Goal: Task Accomplishment & Management: Manage account settings

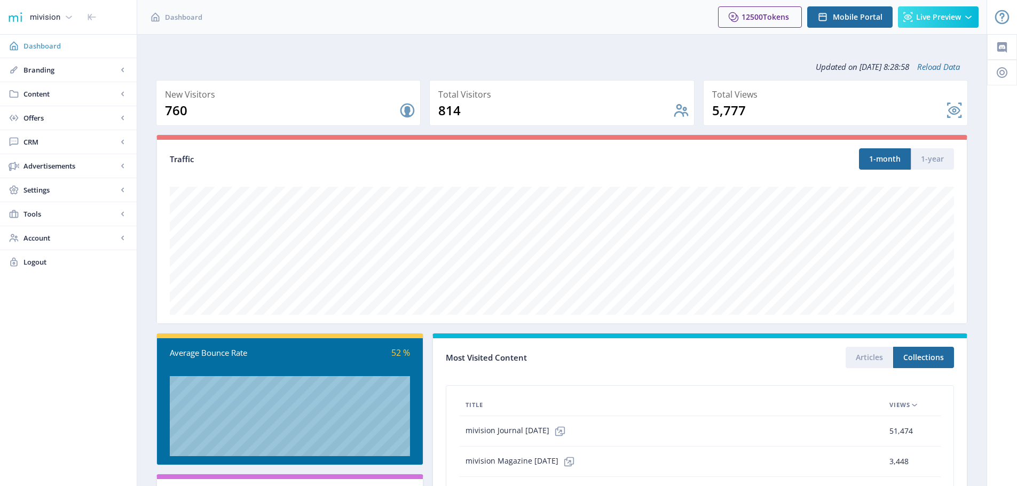
click at [35, 45] on span "Dashboard" at bounding box center [75, 46] width 105 height 11
click at [37, 70] on span "Branding" at bounding box center [70, 70] width 94 height 11
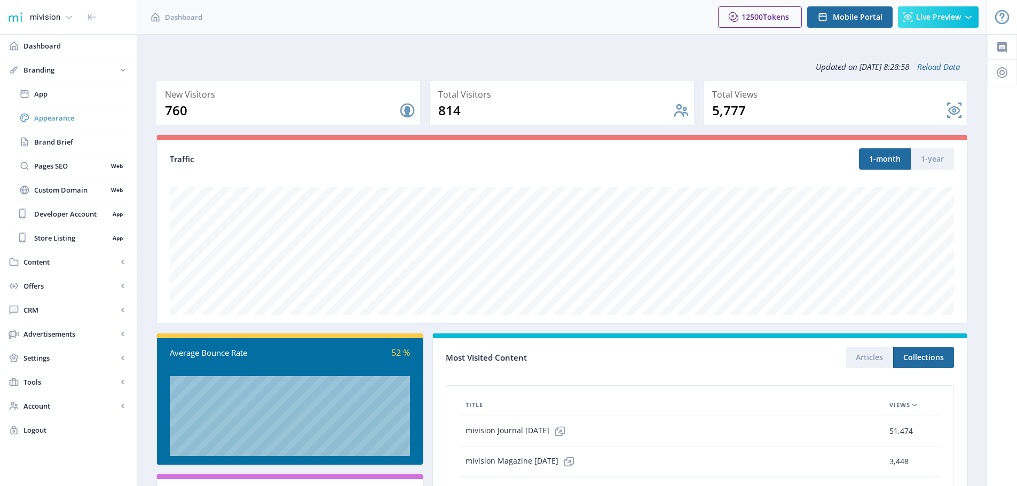
click at [45, 121] on span "Appearance" at bounding box center [80, 118] width 92 height 11
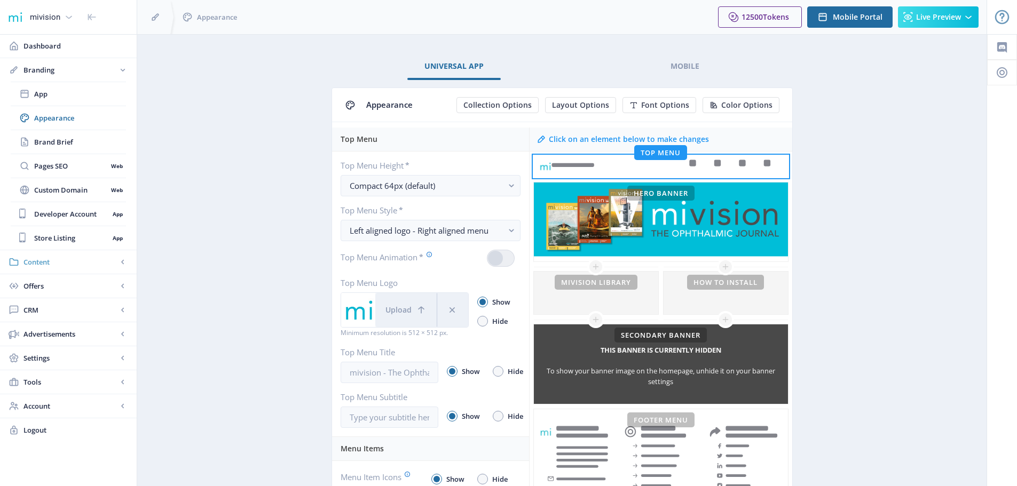
click at [36, 262] on span "Content" at bounding box center [70, 262] width 94 height 11
click at [51, 143] on span "Collections" at bounding box center [80, 142] width 92 height 11
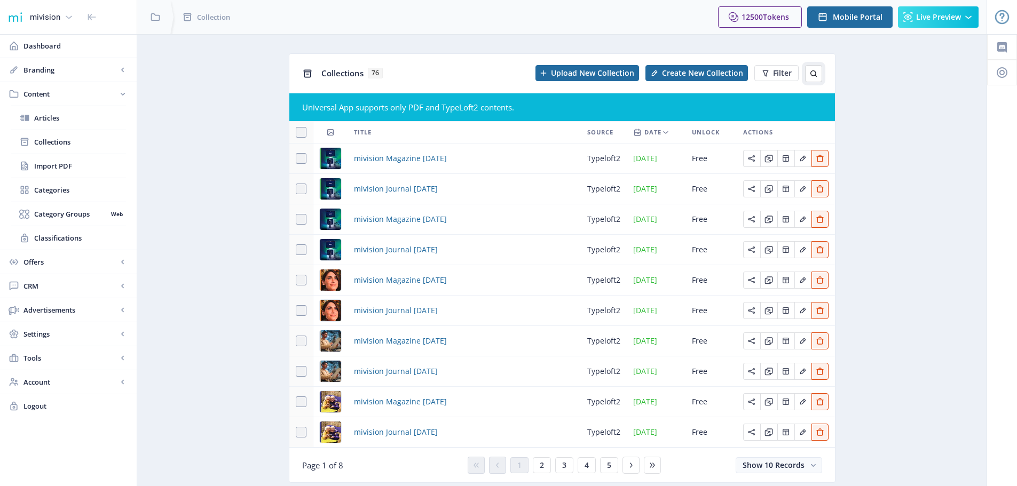
click at [812, 70] on icon at bounding box center [813, 73] width 9 height 9
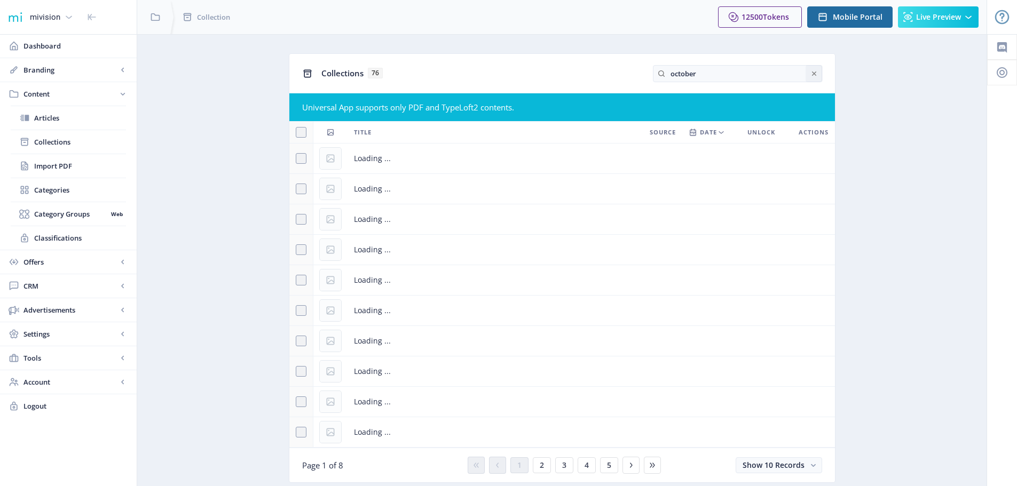
type input "october"
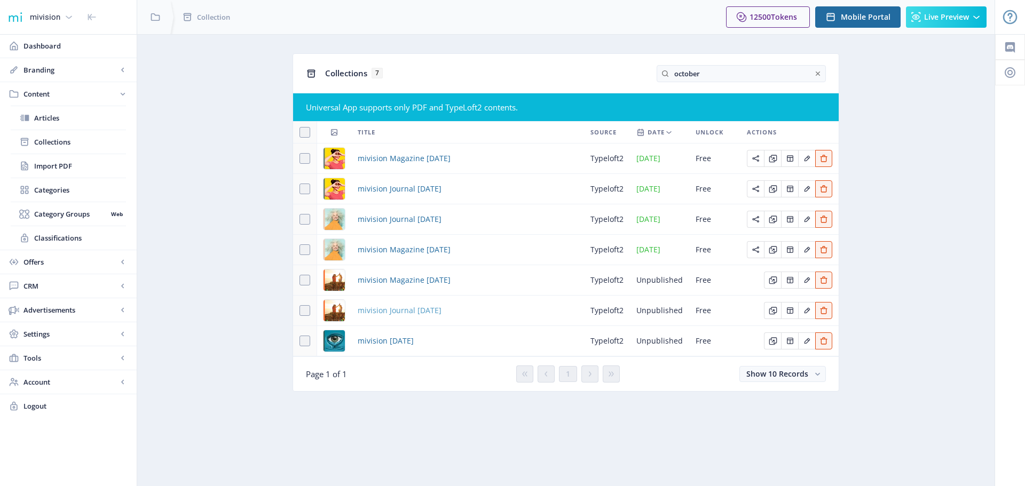
click at [390, 312] on span "mivision Journal [DATE]" at bounding box center [400, 310] width 84 height 13
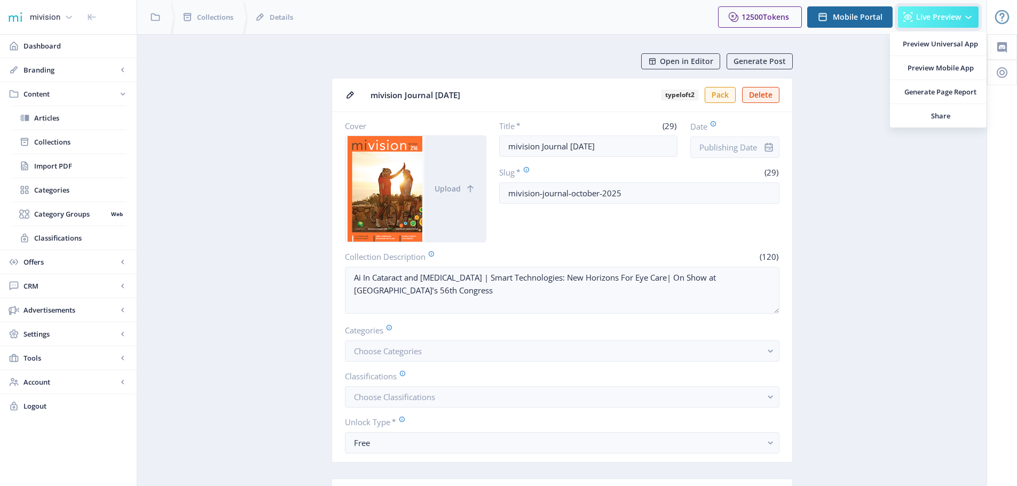
click at [929, 18] on span "Live Preview" at bounding box center [938, 17] width 45 height 9
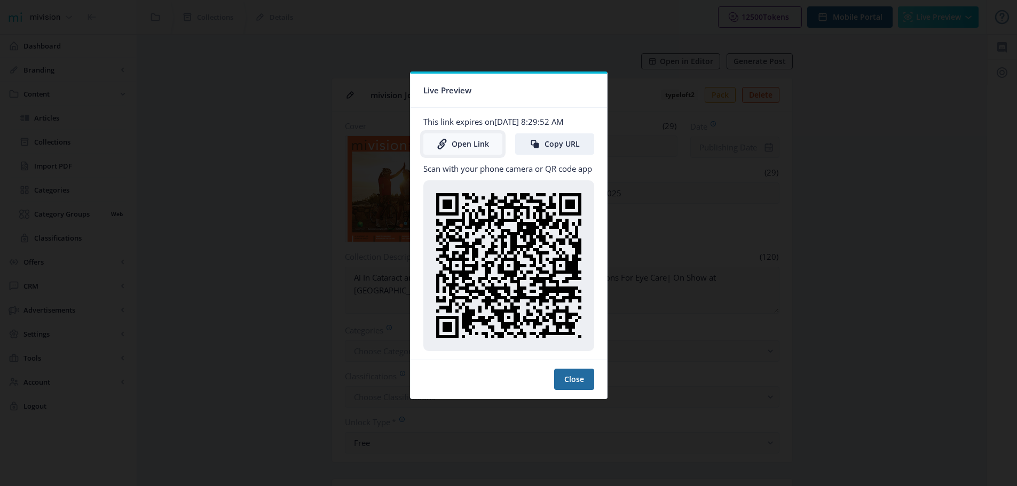
click at [455, 139] on link "Open Link" at bounding box center [462, 143] width 79 height 21
click at [578, 376] on button "Close" at bounding box center [574, 379] width 40 height 21
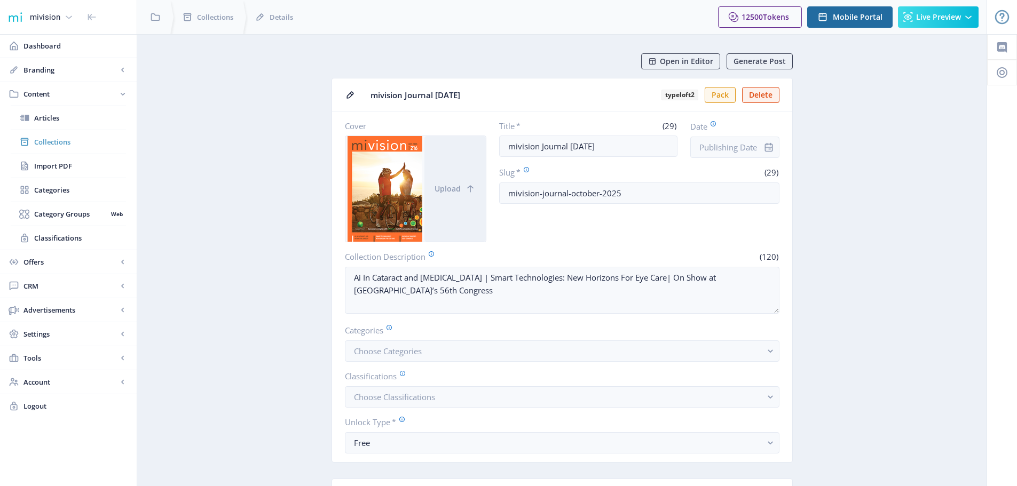
click at [56, 140] on span "Collections" at bounding box center [80, 142] width 92 height 11
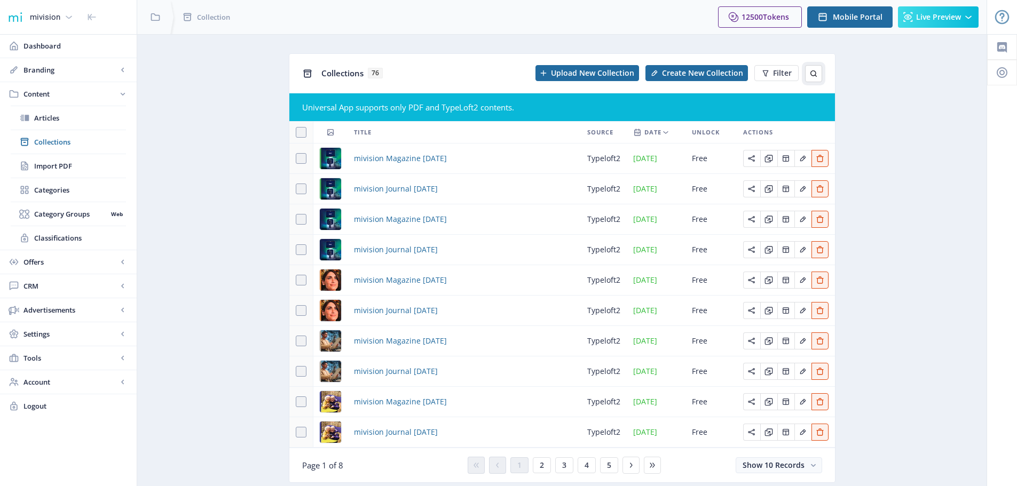
click at [814, 77] on icon at bounding box center [813, 73] width 9 height 9
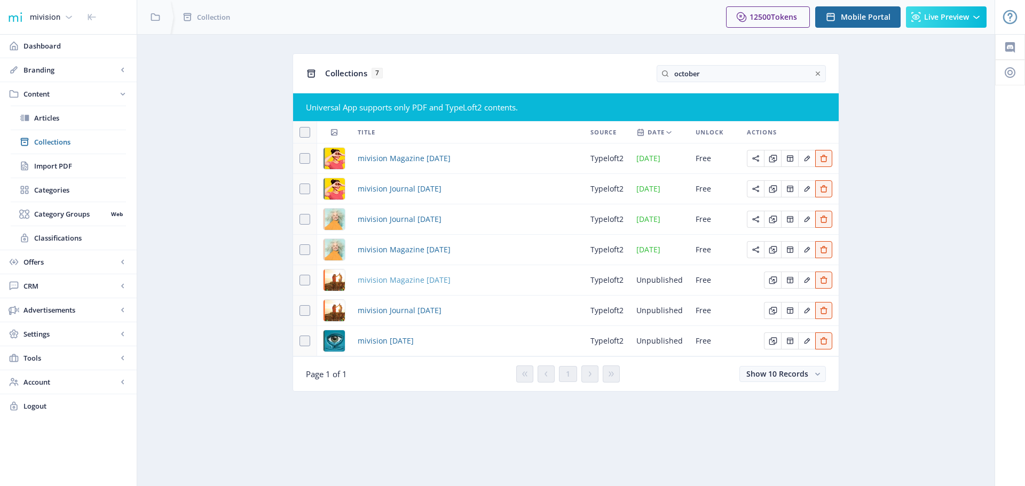
type input "october"
click at [432, 280] on span "mivision Magazine [DATE]" at bounding box center [404, 280] width 93 height 13
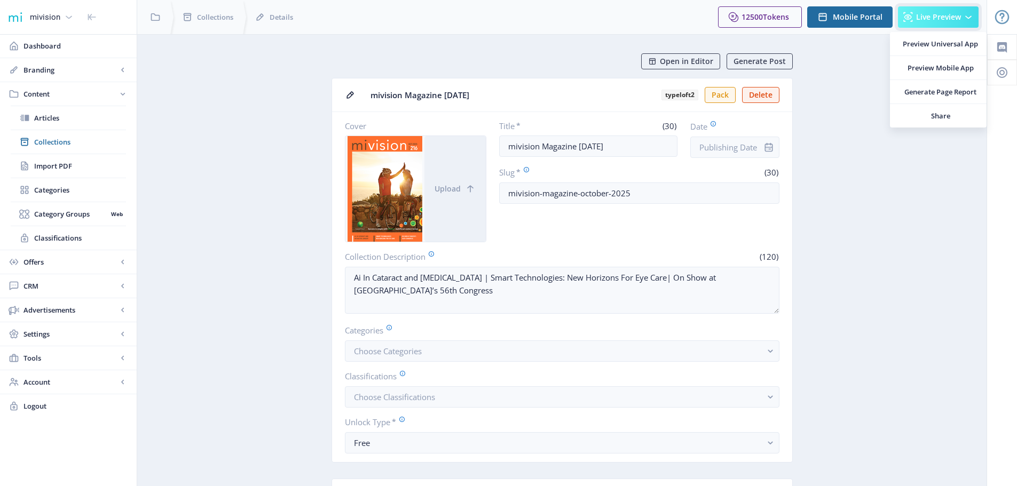
click at [915, 19] on button "Live Preview" at bounding box center [938, 16] width 81 height 21
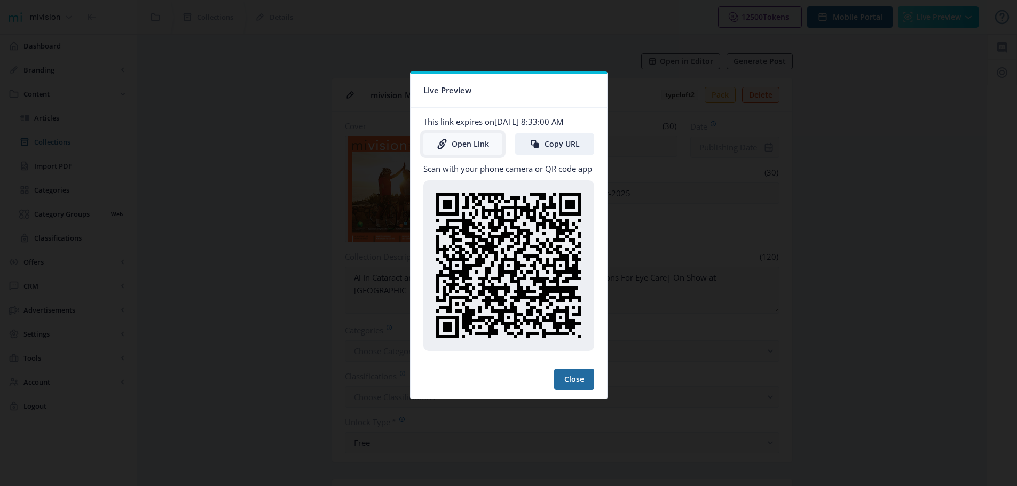
click at [470, 144] on link "Open Link" at bounding box center [462, 143] width 79 height 21
drag, startPoint x: 580, startPoint y: 379, endPoint x: 569, endPoint y: 379, distance: 11.2
click at [579, 379] on button "Close" at bounding box center [574, 379] width 40 height 21
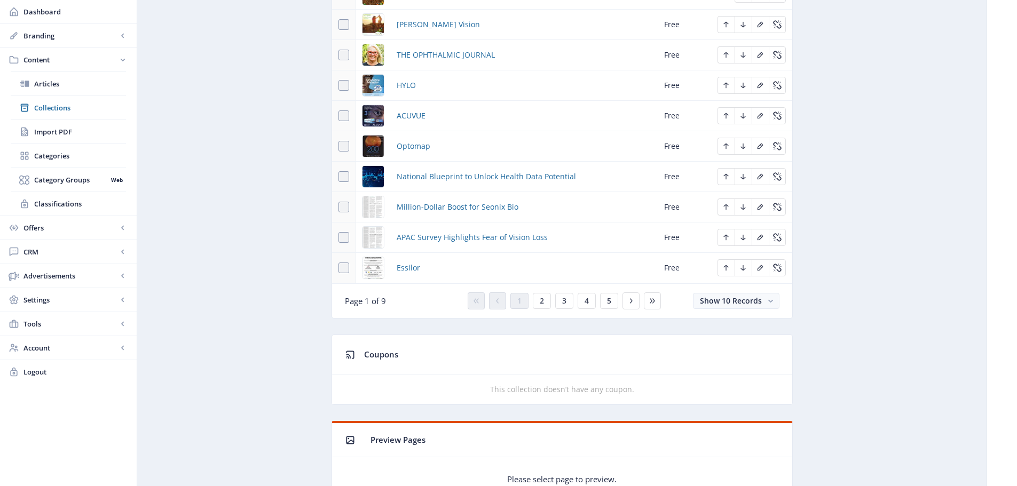
scroll to position [587, 0]
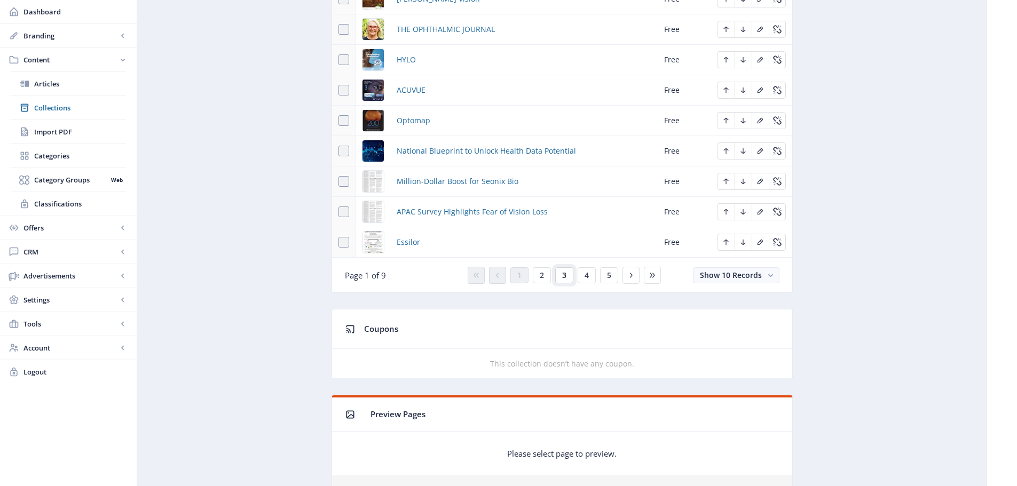
click at [568, 277] on button "3" at bounding box center [564, 276] width 18 height 16
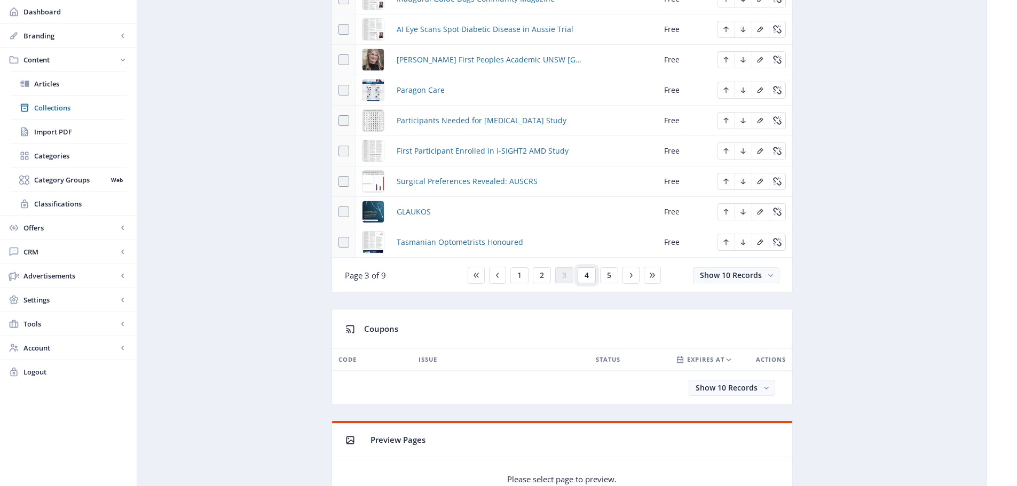
click at [585, 273] on span "4" at bounding box center [587, 275] width 4 height 9
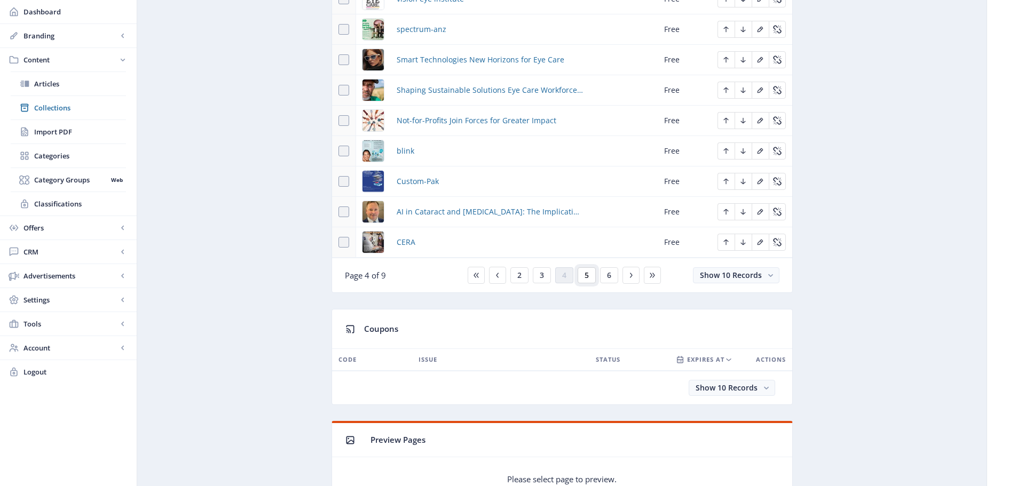
click at [583, 277] on button "5" at bounding box center [587, 276] width 18 height 16
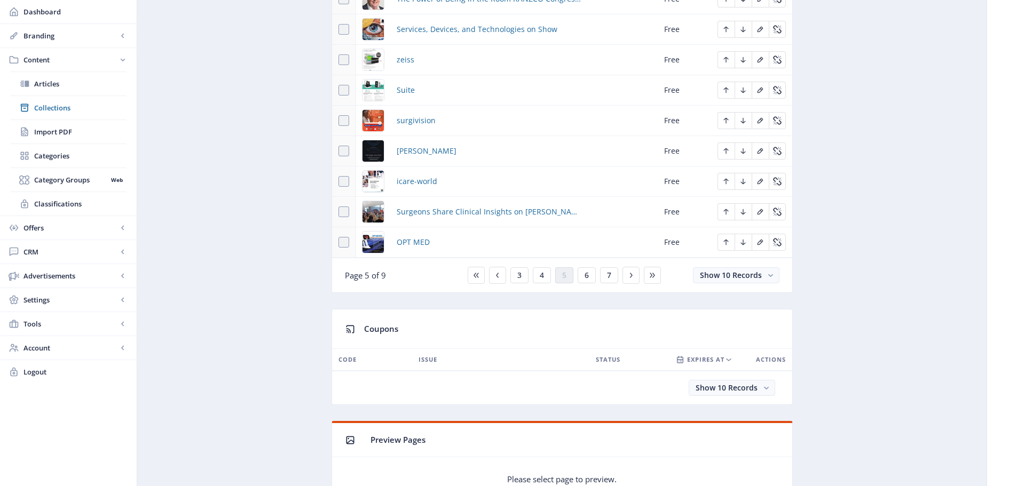
scroll to position [534, 0]
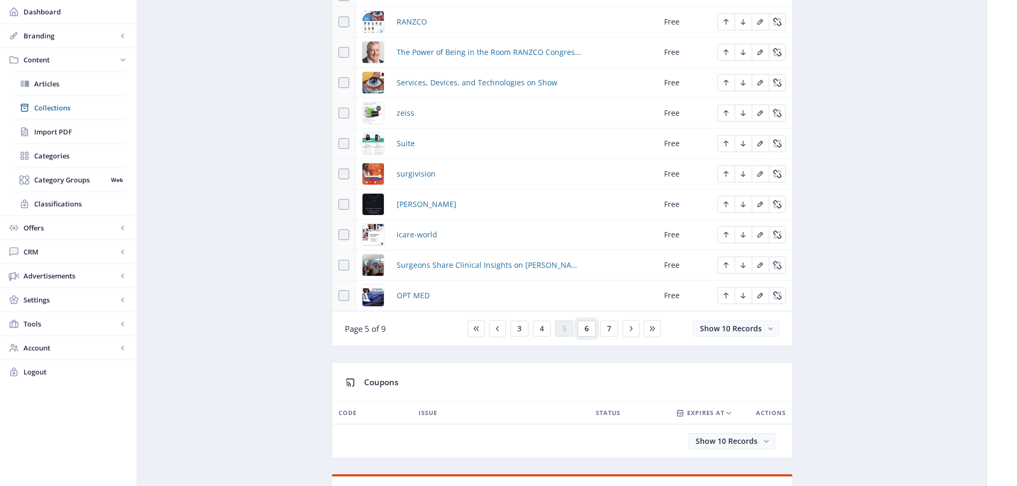
click at [587, 332] on span "6" at bounding box center [587, 329] width 4 height 9
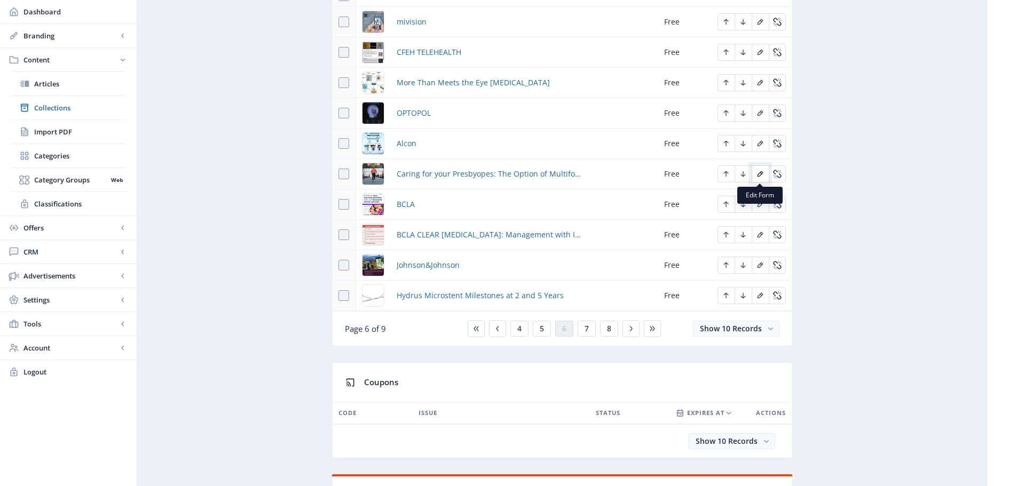
click at [759, 174] on icon "Edit page" at bounding box center [760, 174] width 9 height 9
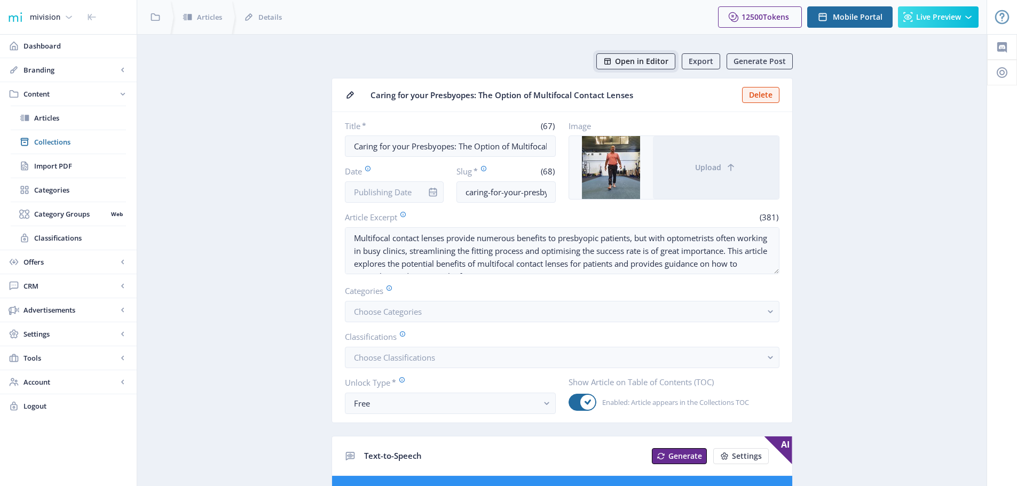
click at [655, 61] on span "Open in Editor" at bounding box center [641, 61] width 53 height 9
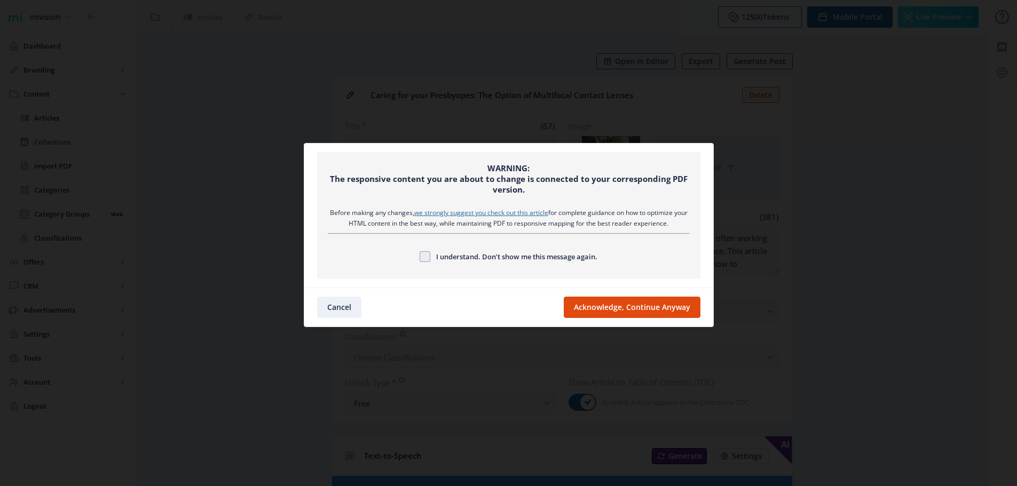
click at [430, 260] on span "I understand. Don’t show me this message again." at bounding box center [513, 256] width 167 height 13
click at [420, 257] on input "I understand. Don’t show me this message again." at bounding box center [420, 257] width 1 height 1
checkbox input "true"
click at [605, 309] on button "Acknowledge, Continue Anyway" at bounding box center [632, 307] width 137 height 21
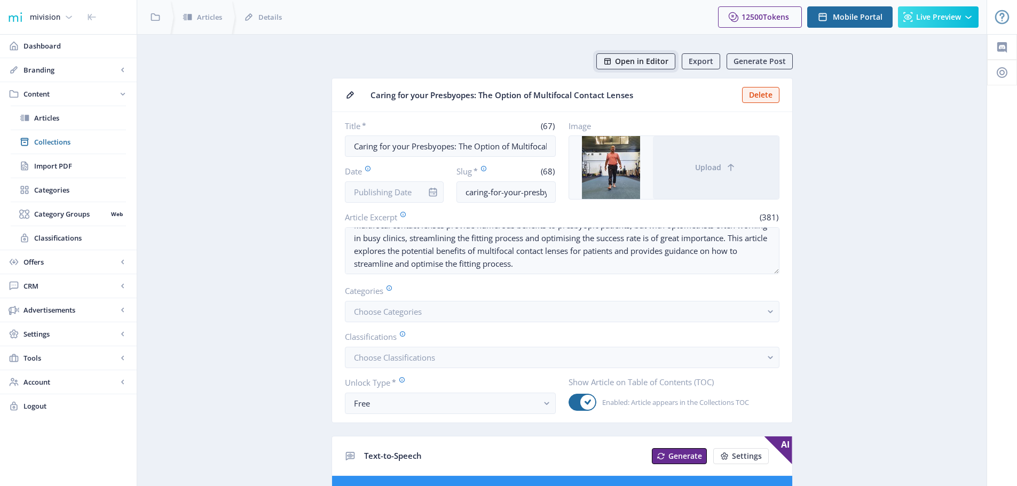
click at [646, 54] on button "Open in Editor" at bounding box center [635, 61] width 79 height 16
click at [43, 143] on span "Collections" at bounding box center [80, 142] width 92 height 11
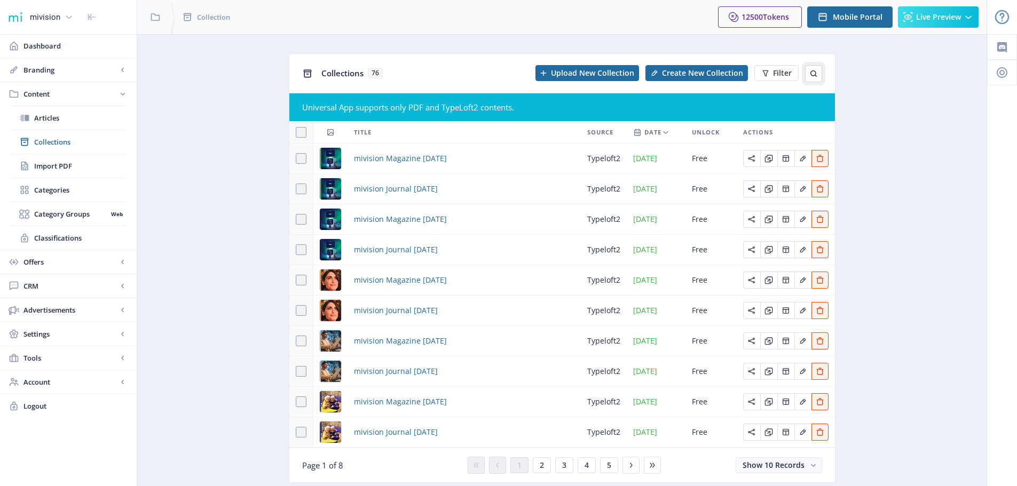
click at [813, 70] on icon at bounding box center [813, 73] width 9 height 9
click at [677, 73] on input "text" at bounding box center [737, 73] width 169 height 17
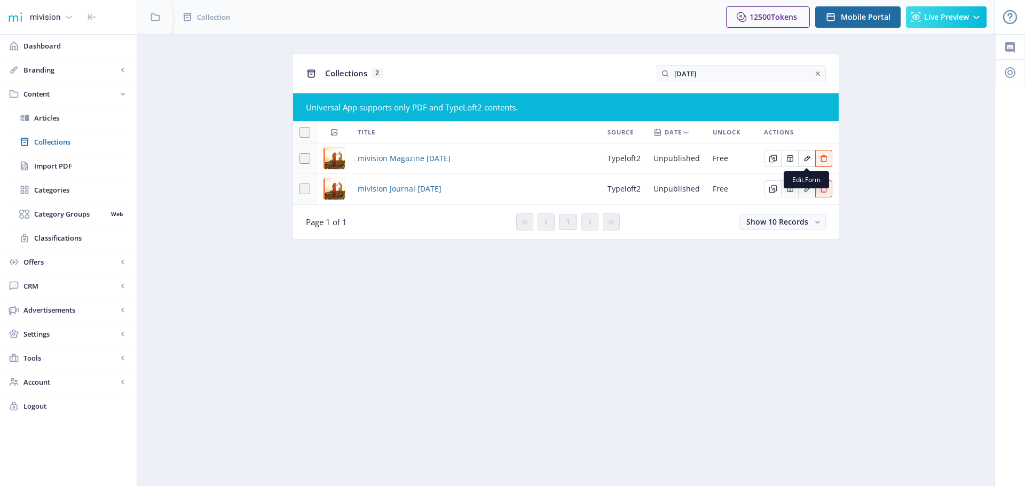
type input "[DATE]"
click at [804, 158] on icon "Edit page" at bounding box center [807, 158] width 9 height 9
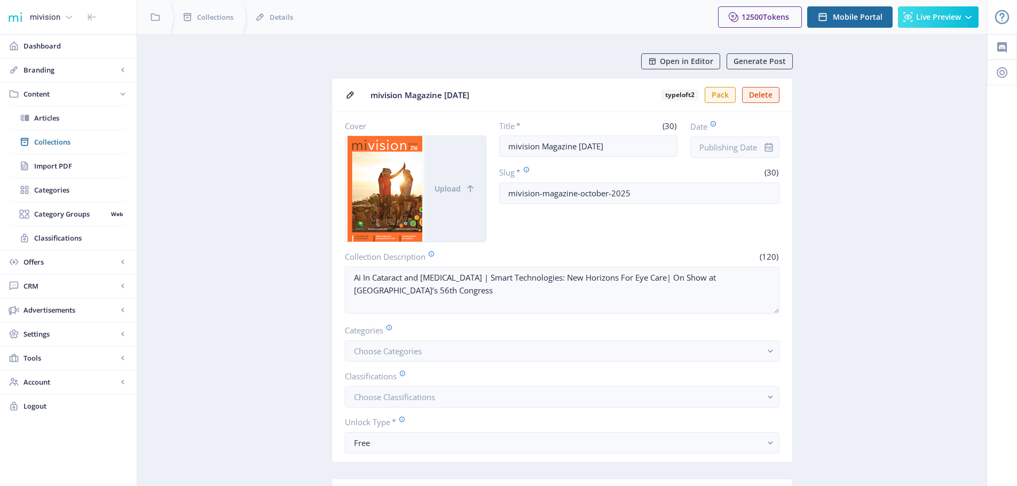
click at [769, 143] on icon "info" at bounding box center [769, 147] width 11 height 11
click at [728, 146] on input "Date" at bounding box center [734, 147] width 89 height 21
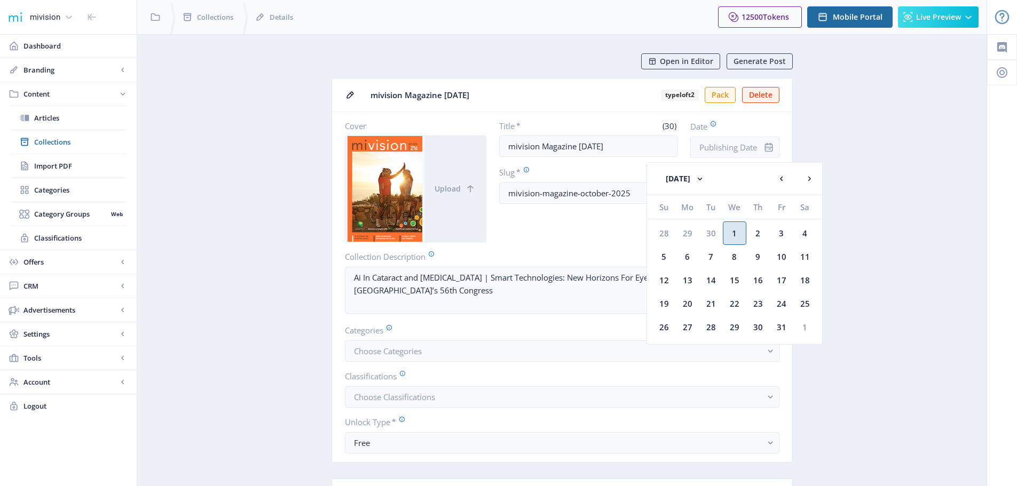
click at [736, 233] on div "1" at bounding box center [734, 233] width 23 height 23
type input "[DATE]"
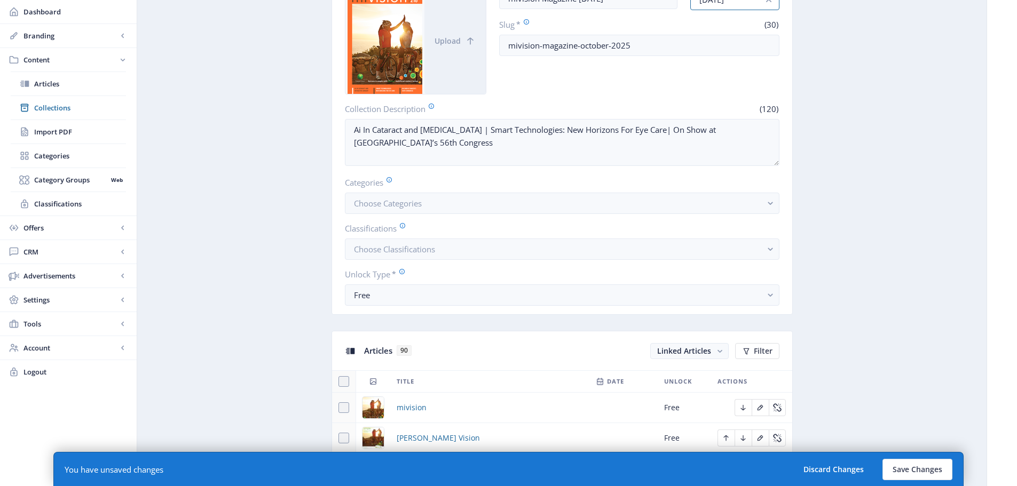
scroll to position [160, 0]
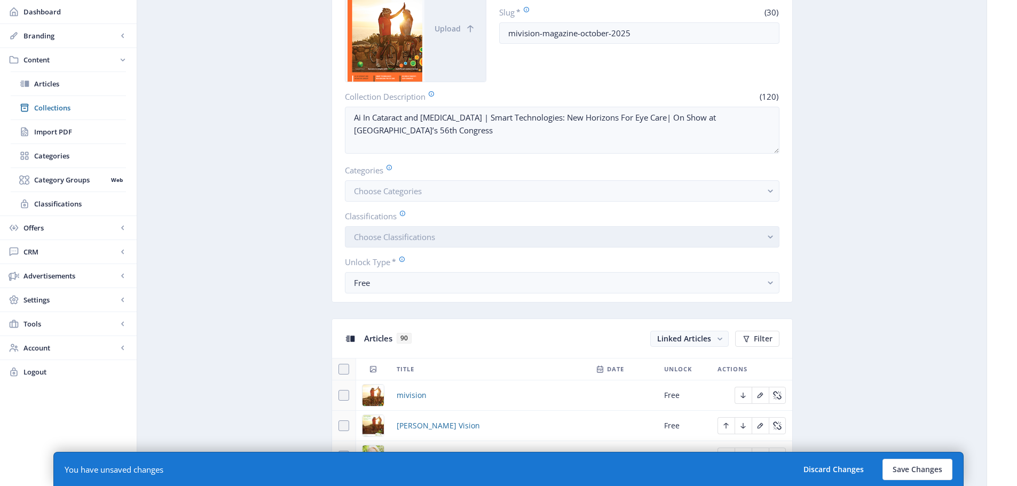
click at [384, 240] on span "Choose Classifications" at bounding box center [394, 237] width 81 height 11
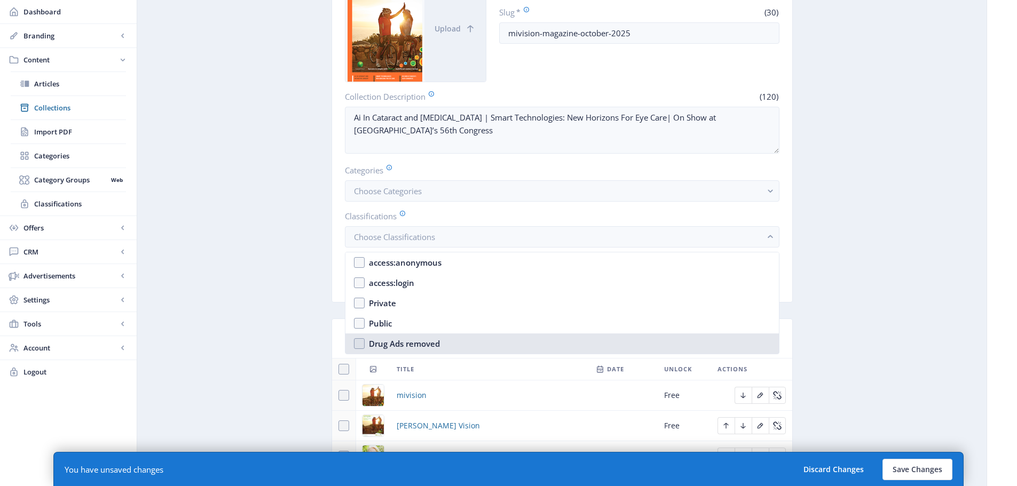
click at [360, 349] on nb-option "Drug Ads removed" at bounding box center [562, 344] width 434 height 20
checkbox input "true"
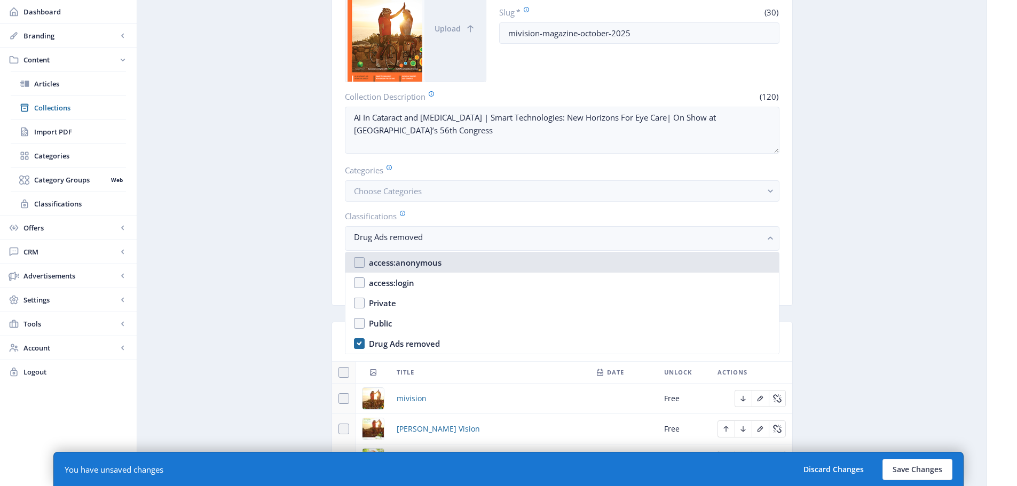
click at [359, 263] on nb-option "access:anonymous" at bounding box center [562, 263] width 434 height 20
checkbox input "true"
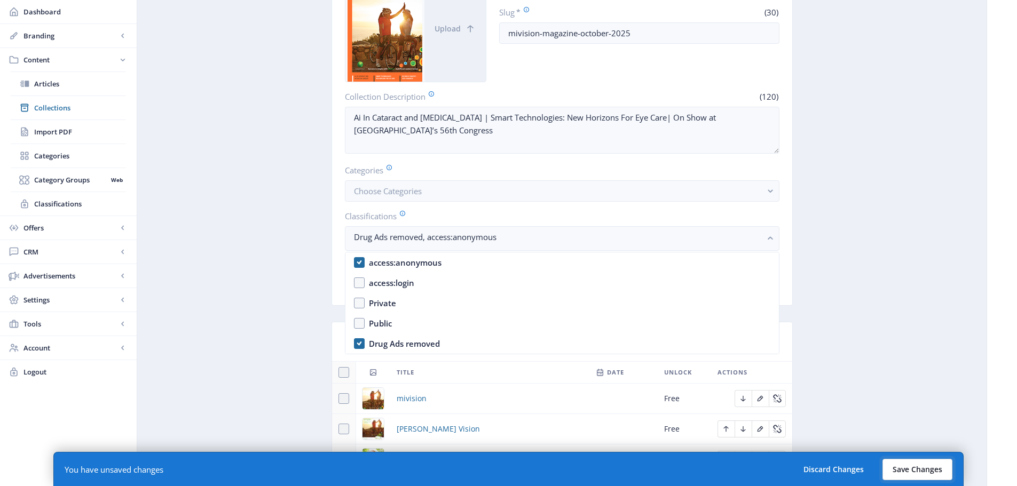
click at [920, 471] on button "Save Changes" at bounding box center [918, 469] width 70 height 21
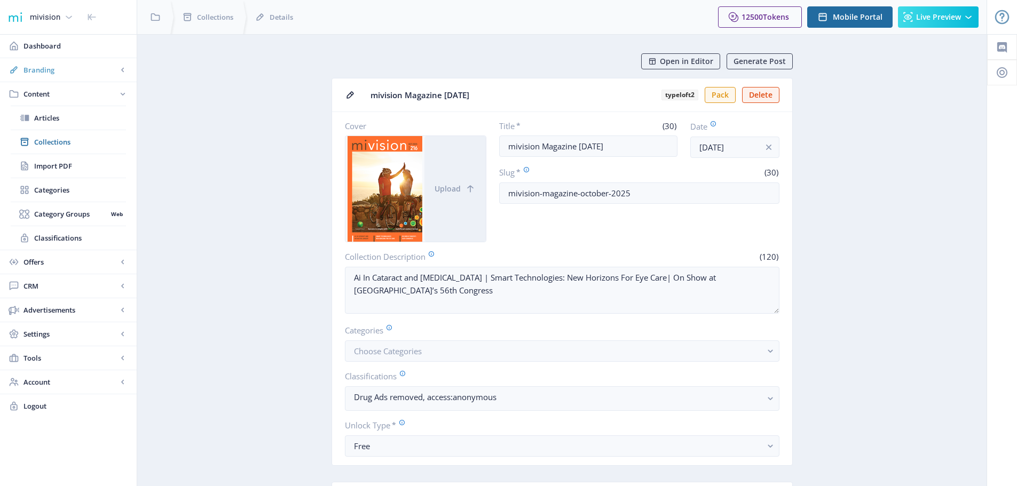
click at [41, 70] on span "Branding" at bounding box center [70, 70] width 94 height 11
click at [50, 122] on span "Appearance" at bounding box center [80, 118] width 92 height 11
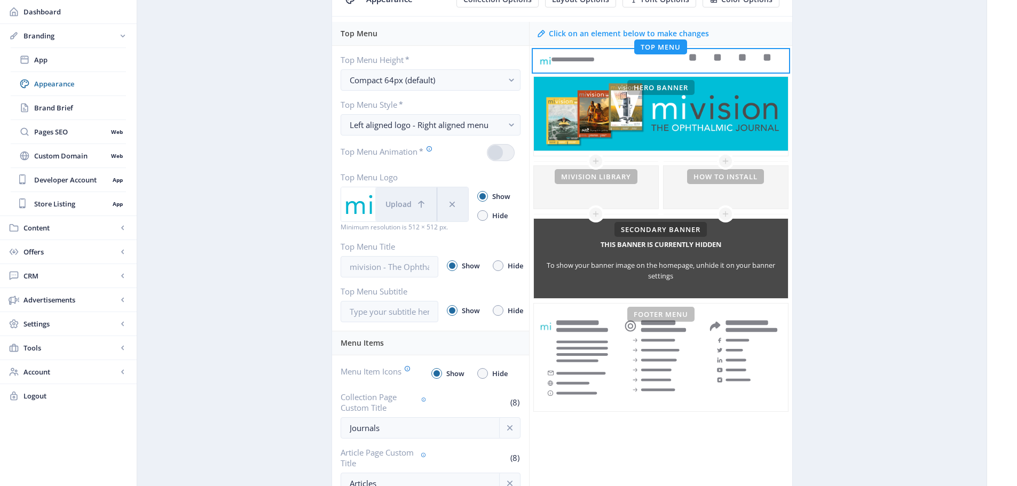
scroll to position [107, 0]
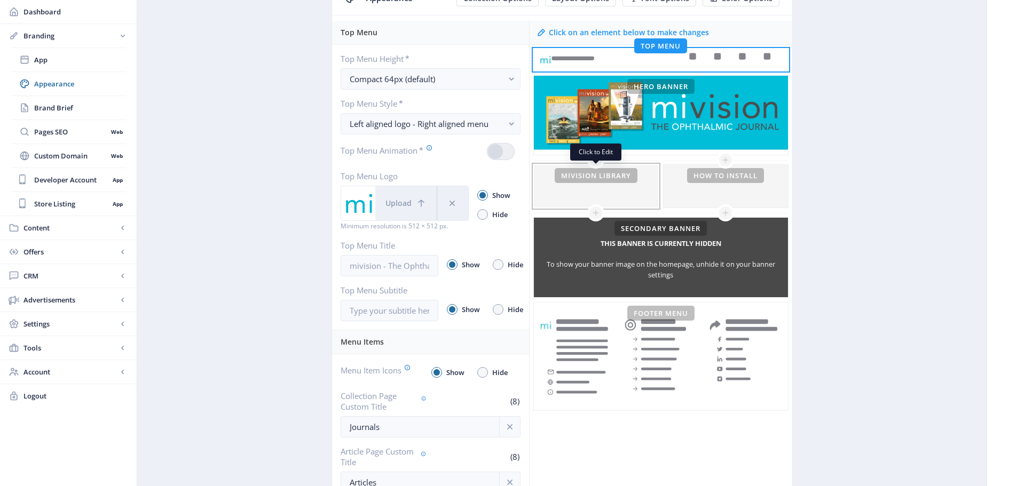
click at [579, 172] on div at bounding box center [596, 186] width 124 height 43
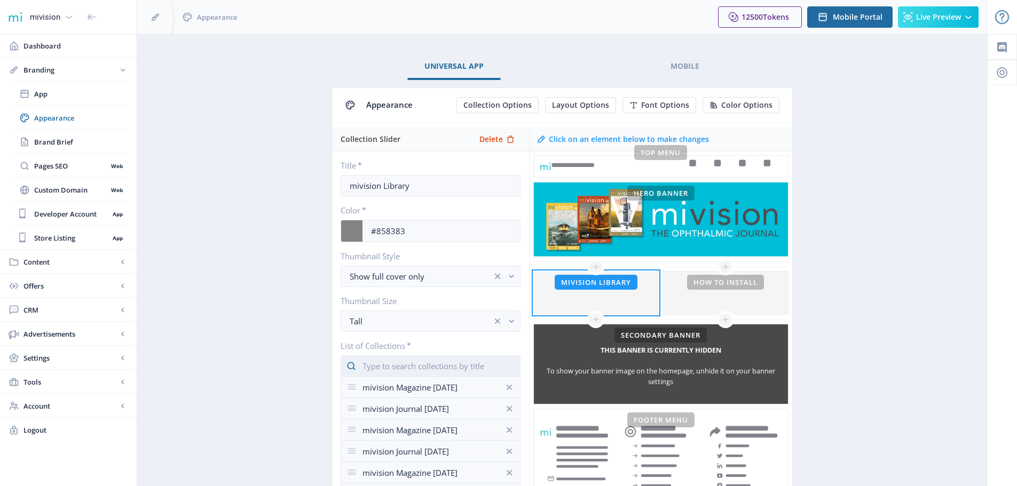
click at [389, 356] on input "text" at bounding box center [431, 366] width 180 height 21
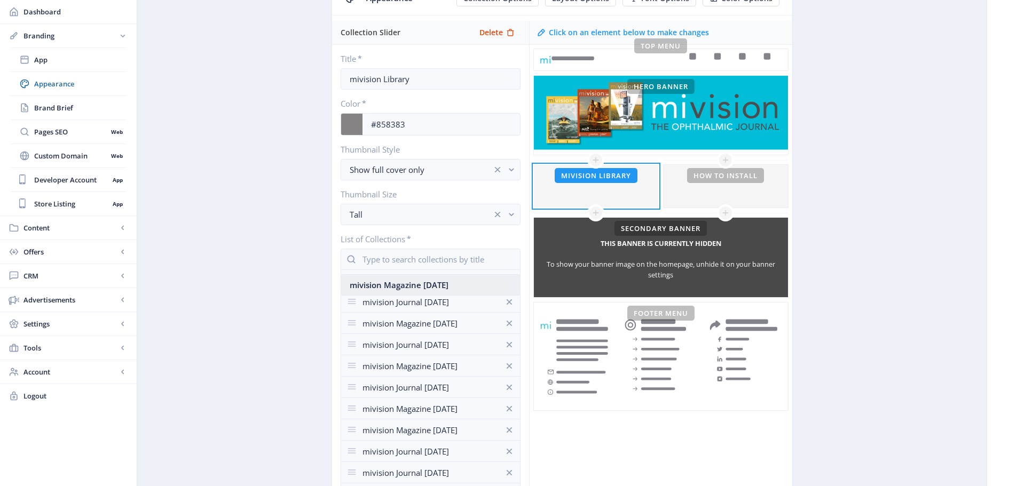
click at [389, 289] on nb-option "mivision Magazine [DATE]" at bounding box center [430, 285] width 179 height 20
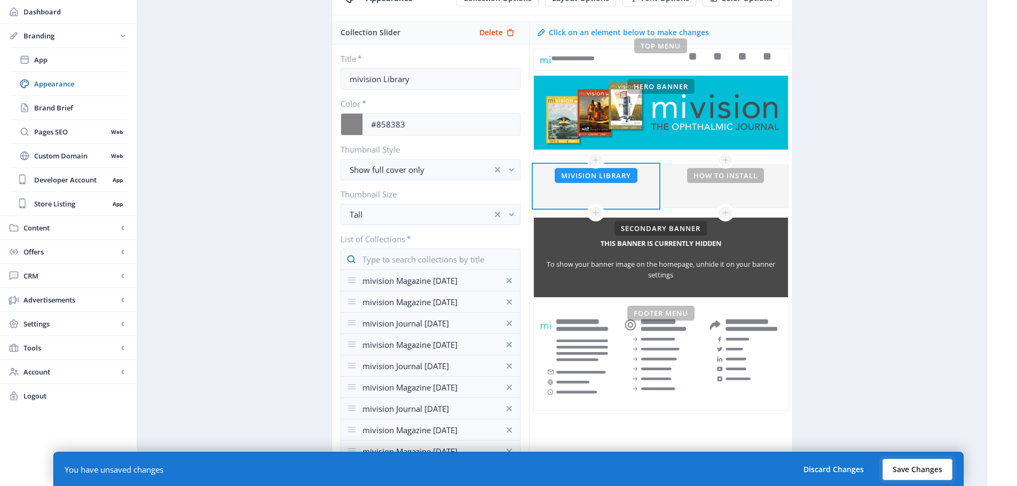
click at [918, 465] on button "Save Changes" at bounding box center [918, 469] width 70 height 21
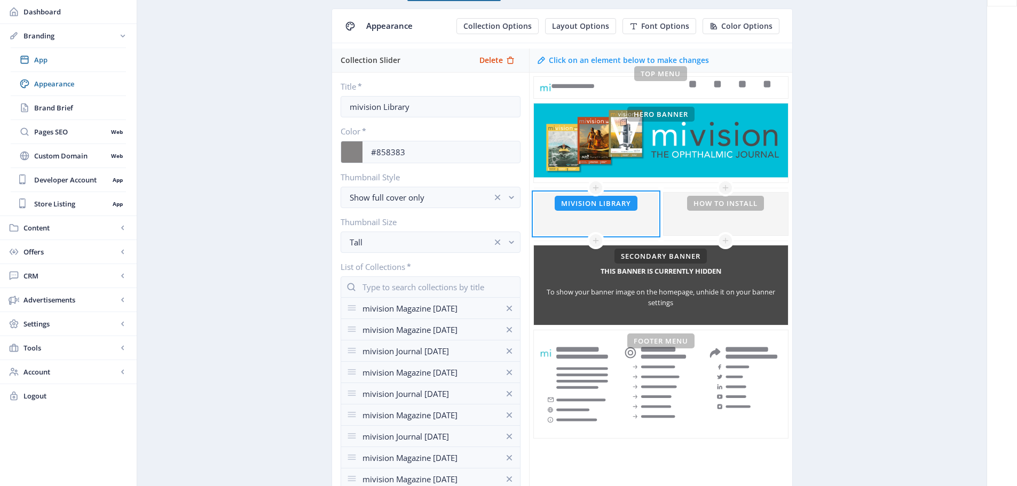
scroll to position [53, 0]
